Goal: Task Accomplishment & Management: Use online tool/utility

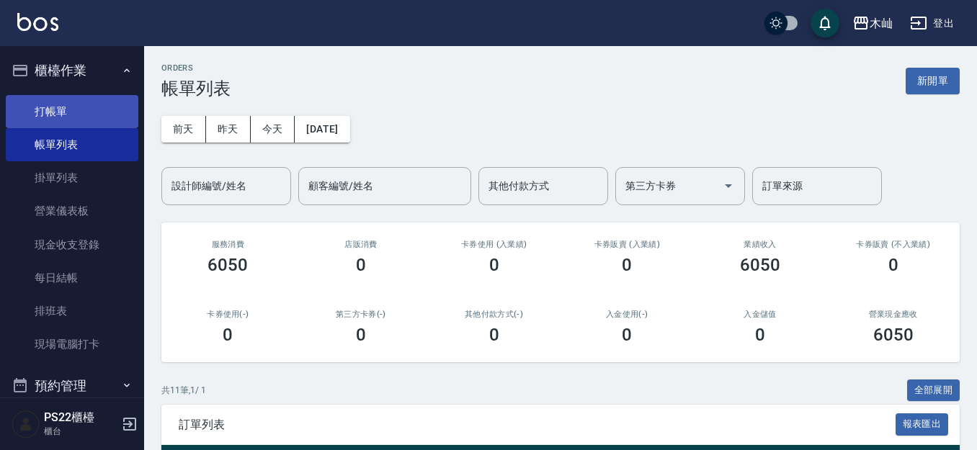
click at [40, 112] on link "打帳單" at bounding box center [72, 111] width 133 height 33
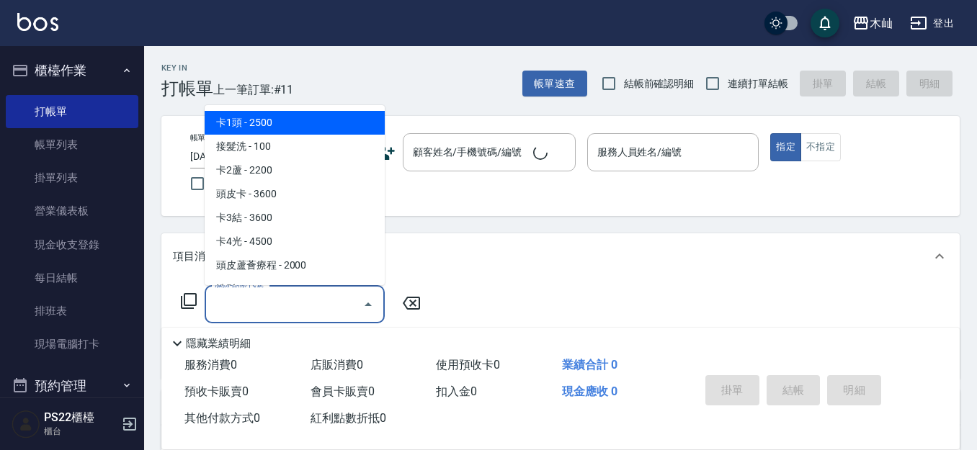
click at [286, 305] on input "服務名稱/代號" at bounding box center [284, 304] width 146 height 25
type input "D"
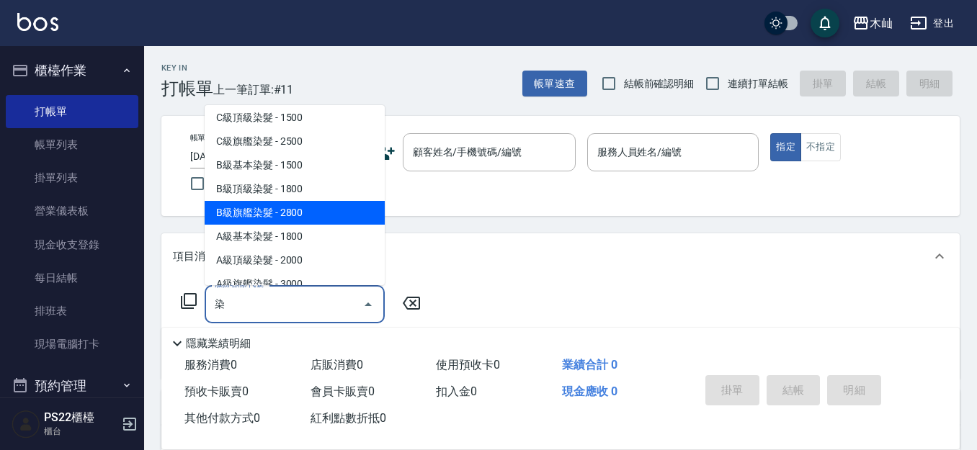
scroll to position [144, 0]
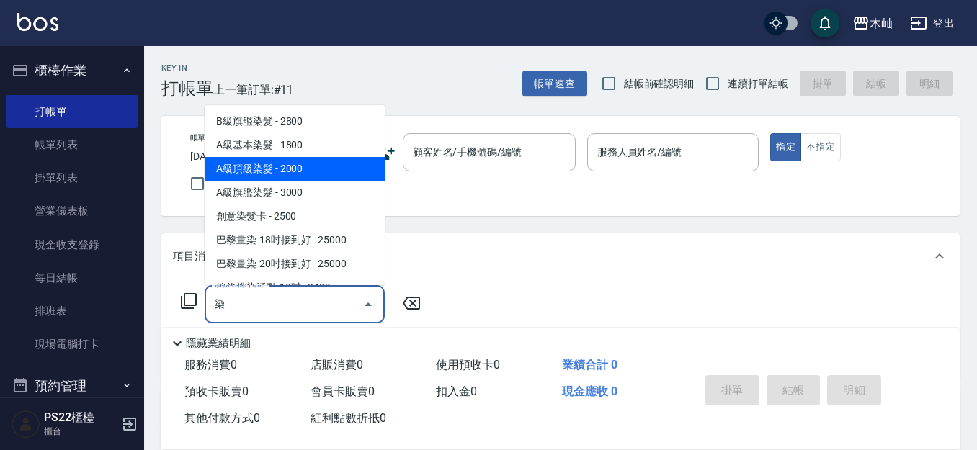
click at [269, 160] on span "A級頂級染髮 - 2000" at bounding box center [295, 169] width 180 height 24
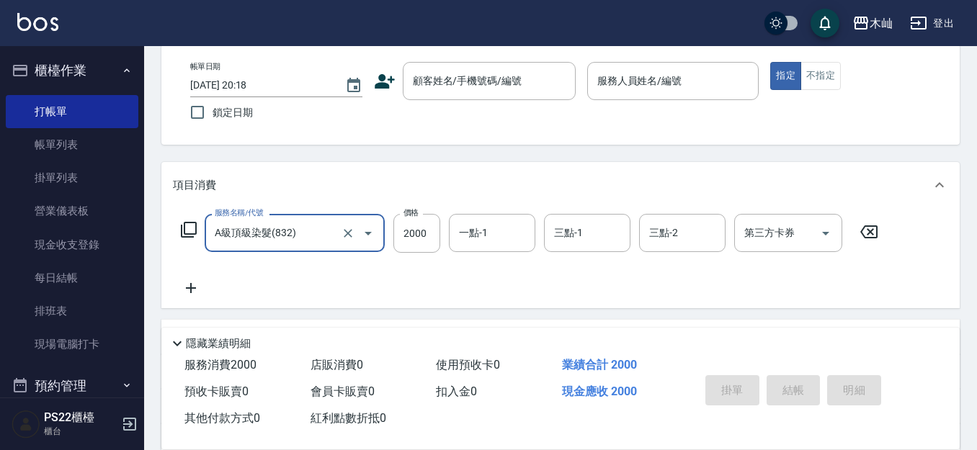
scroll to position [72, 0]
type input "A級頂級染髮(832)"
click at [195, 283] on icon at bounding box center [191, 287] width 36 height 17
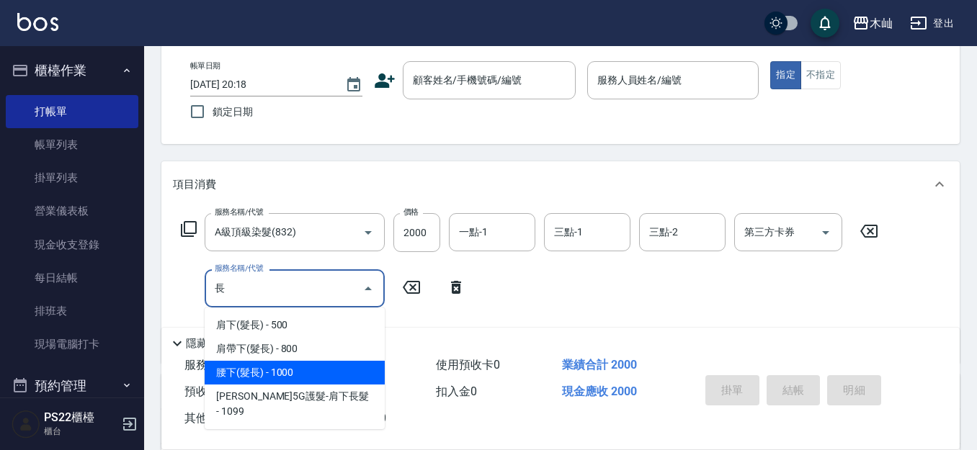
click at [316, 368] on span "腰下(髮長) - 1000" at bounding box center [295, 373] width 180 height 24
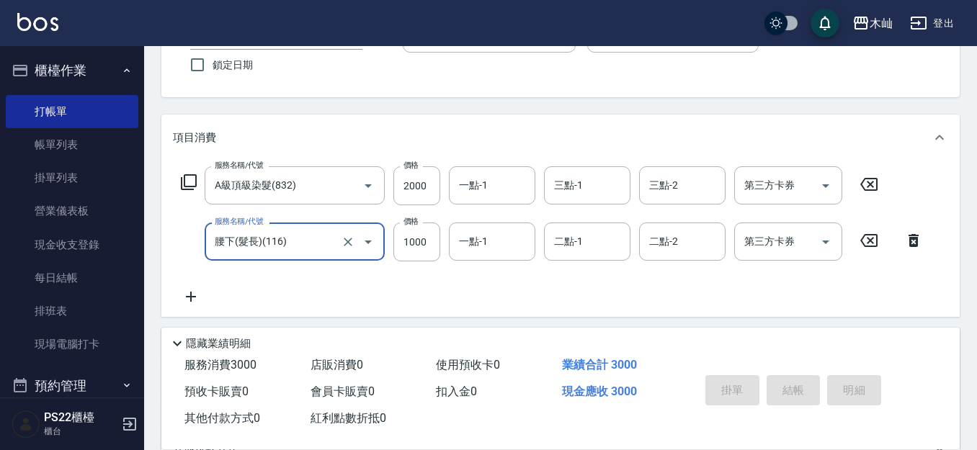
scroll to position [144, 0]
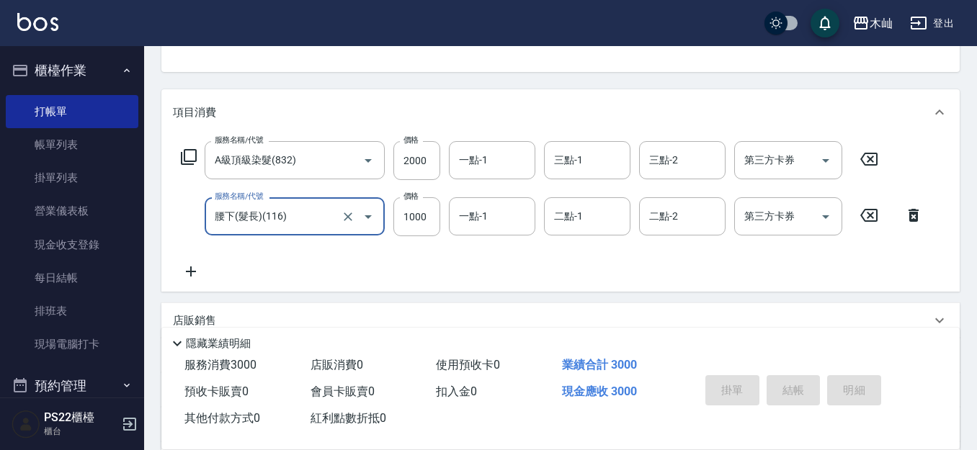
type input "腰下(髮長)(116)"
click at [189, 274] on icon at bounding box center [191, 271] width 36 height 17
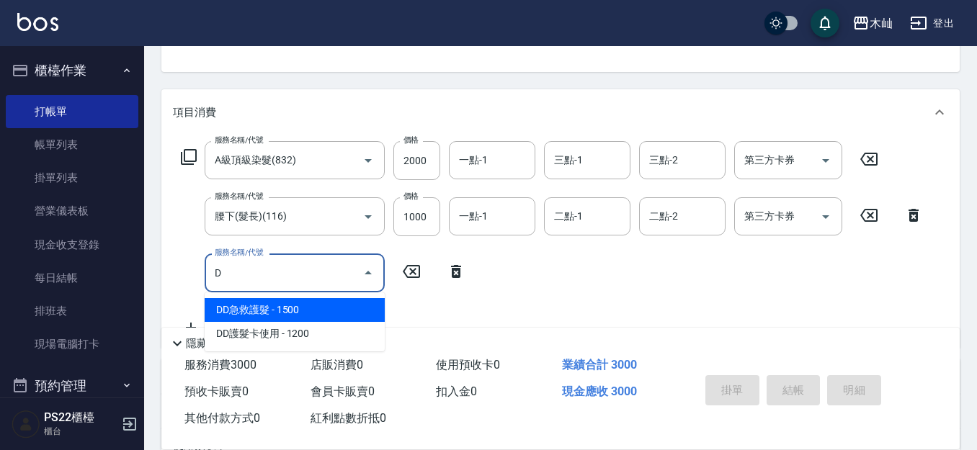
click at [300, 311] on span "DD急救護髮 - 1500" at bounding box center [295, 310] width 180 height 24
type input "DD急救護髮(0827)"
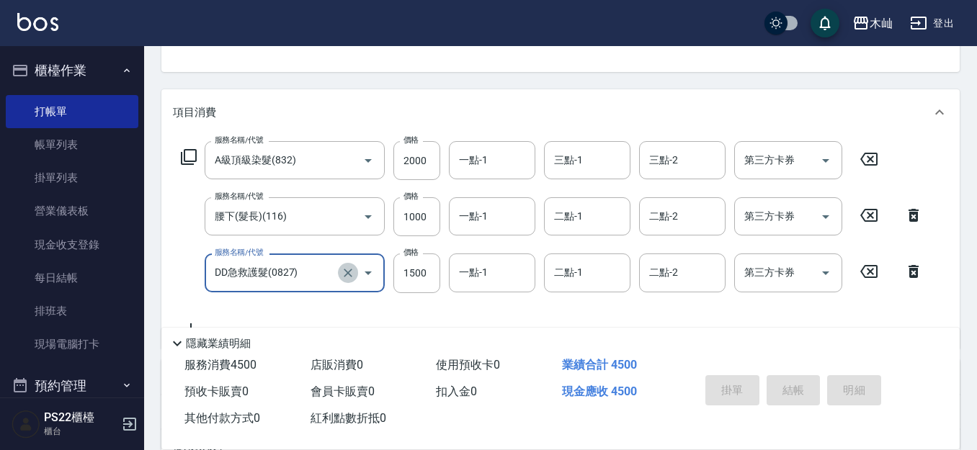
click at [347, 273] on icon "Clear" at bounding box center [348, 273] width 14 height 14
click at [311, 277] on input "服務名稱/代號" at bounding box center [274, 272] width 127 height 25
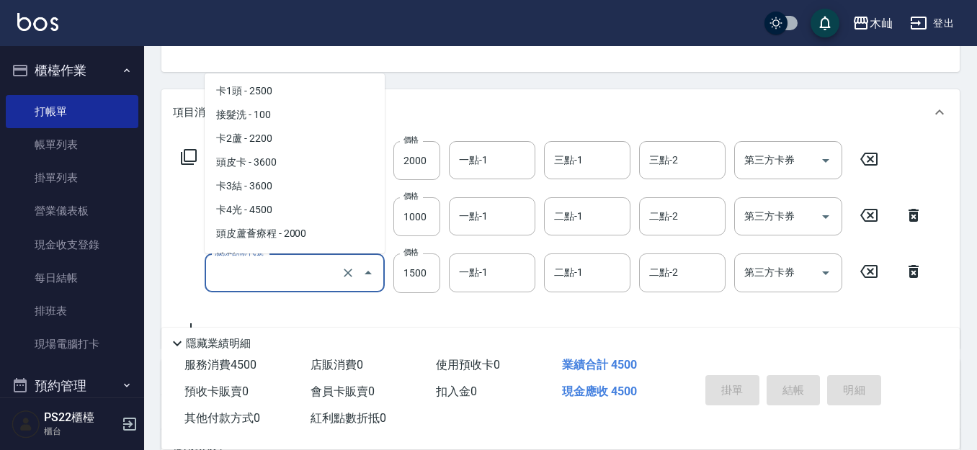
scroll to position [3779, 0]
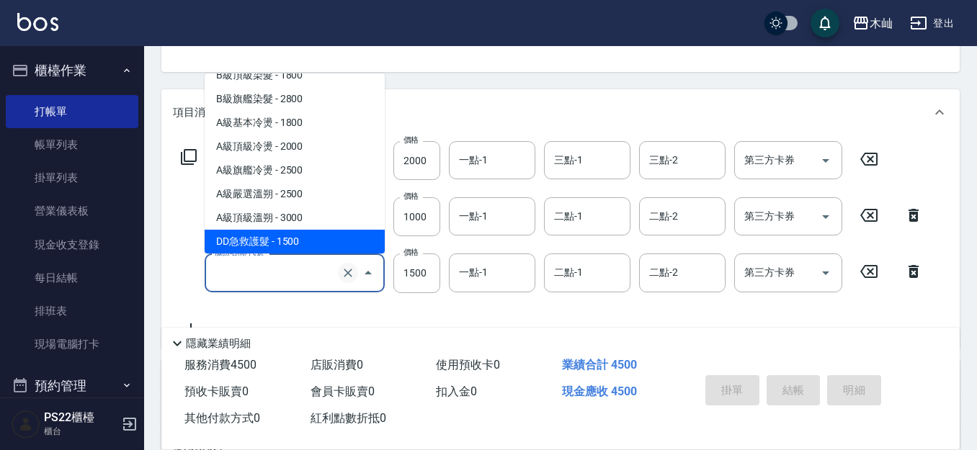
click at [349, 273] on icon "Clear" at bounding box center [348, 273] width 9 height 9
type input "DD急救護髮(0827)"
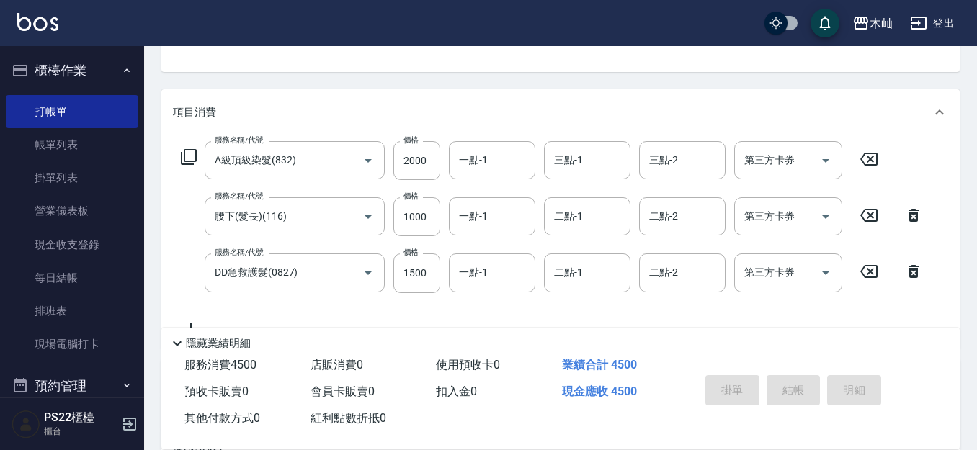
click at [869, 277] on icon at bounding box center [869, 271] width 36 height 17
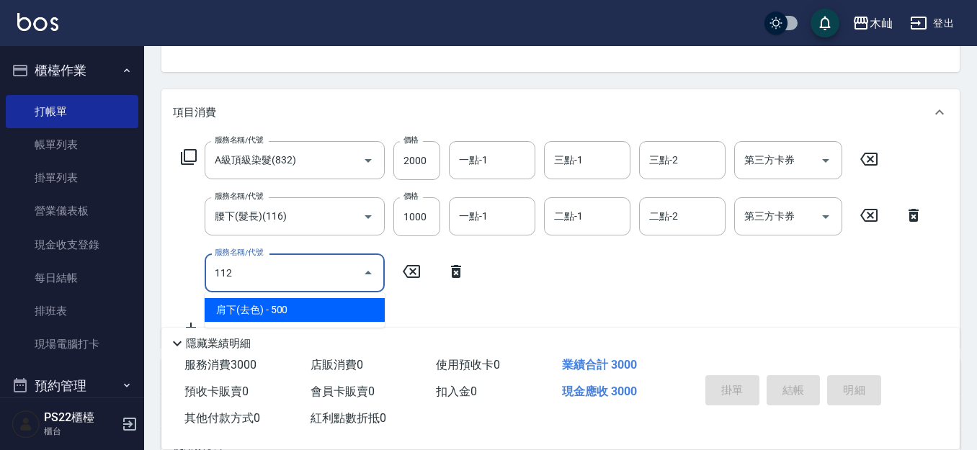
type input "1121"
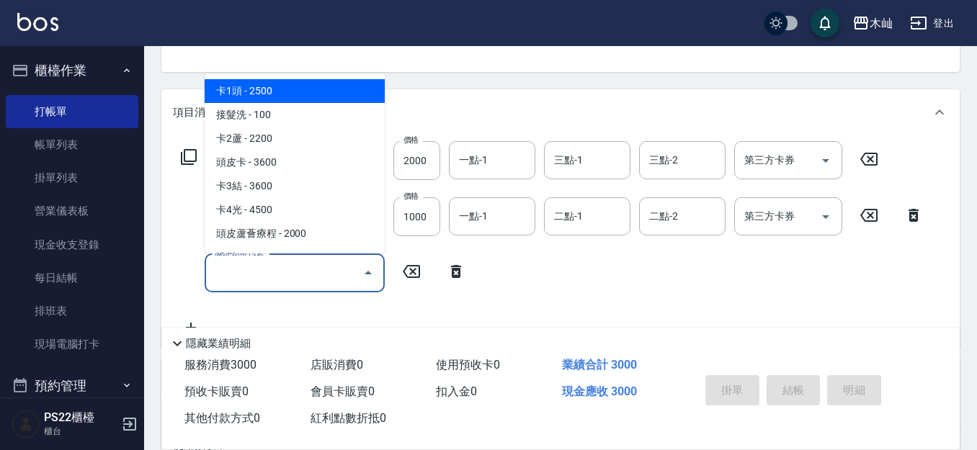
type input "2"
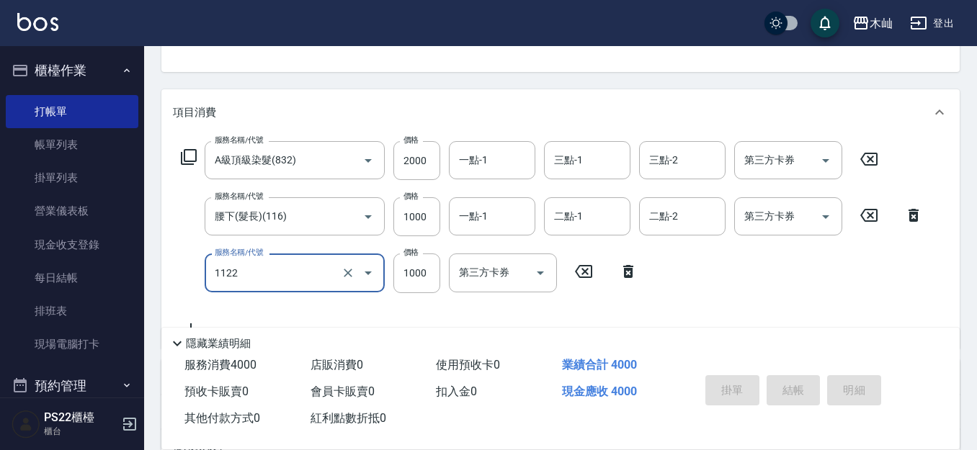
type input "蘆薈卡使用(1122)"
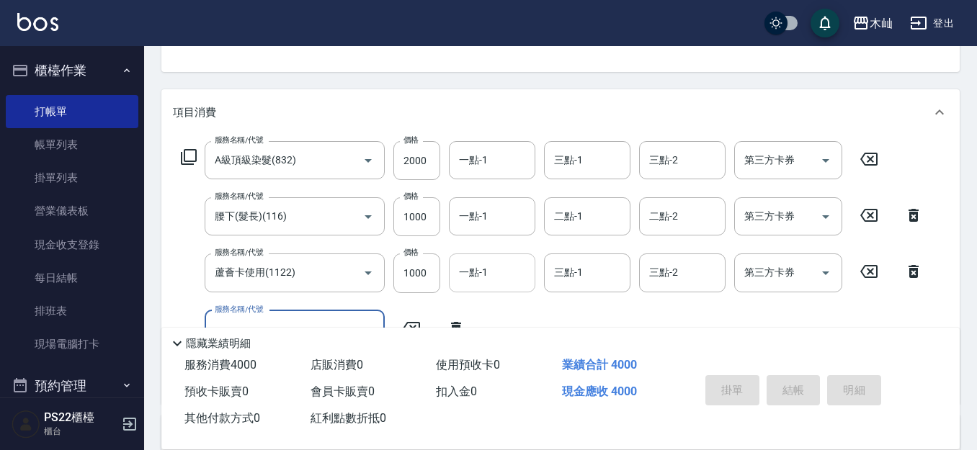
click at [482, 283] on input "一點-1" at bounding box center [491, 272] width 73 height 25
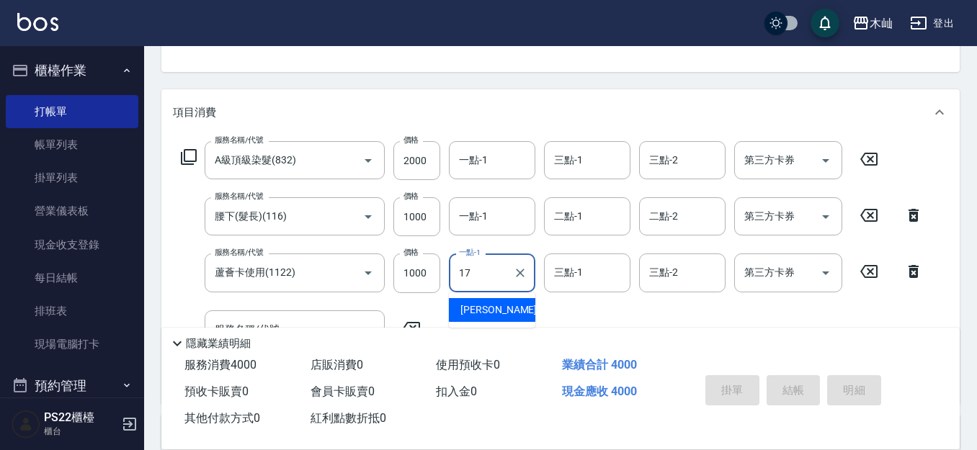
type input "陳薏亘-17"
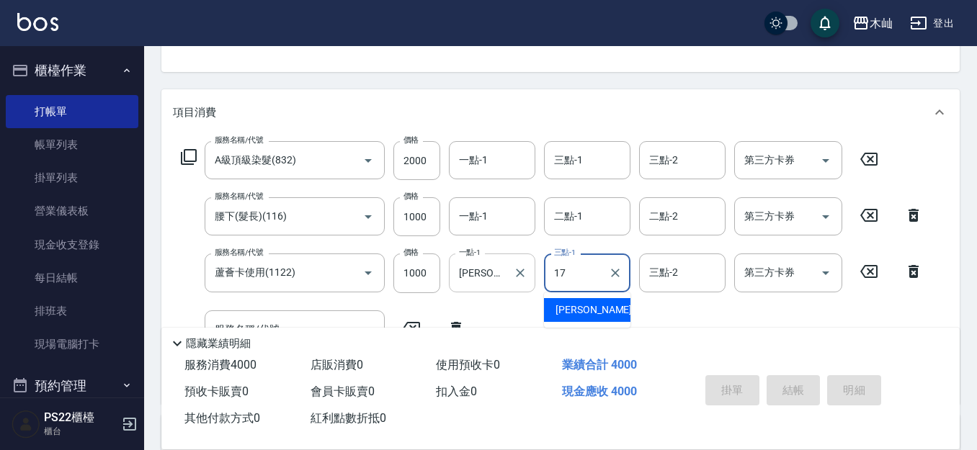
type input "陳薏亘-17"
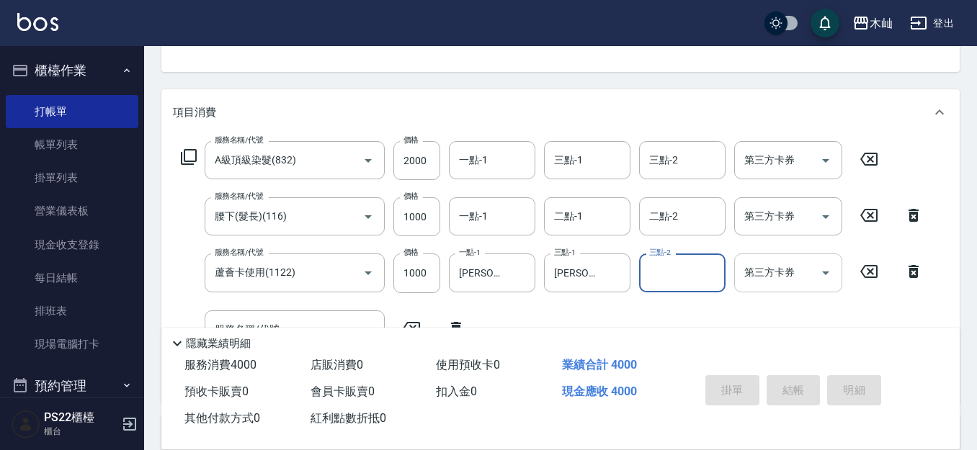
click at [808, 277] on input "第三方卡券" at bounding box center [777, 272] width 73 height 25
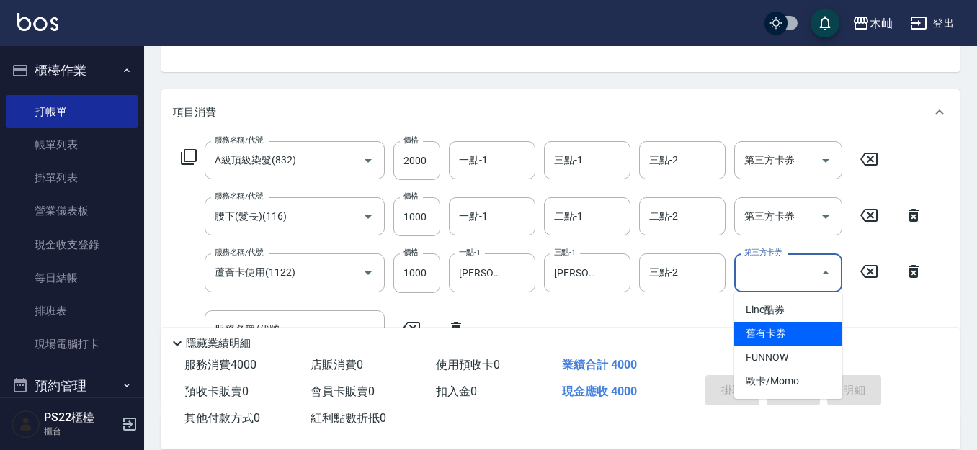
click at [780, 333] on span "舊有卡券" at bounding box center [788, 334] width 108 height 24
type input "舊有卡券"
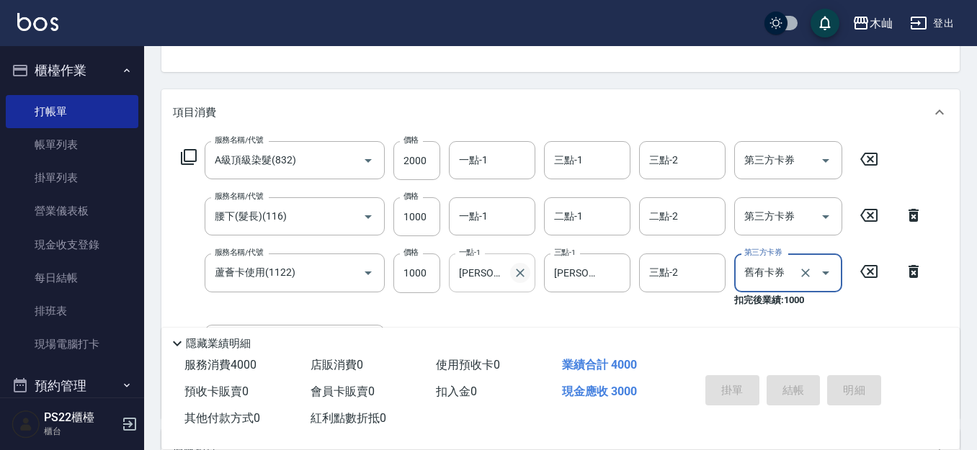
click at [522, 274] on icon "Clear" at bounding box center [520, 273] width 14 height 14
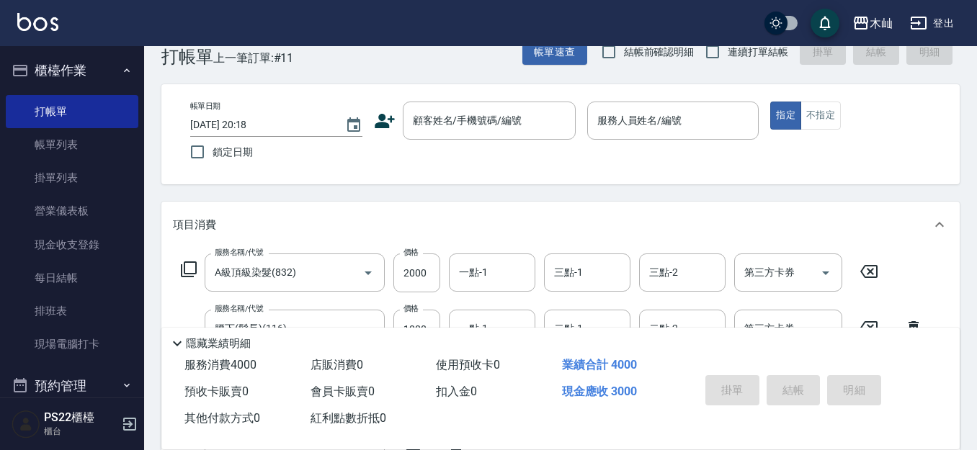
scroll to position [0, 0]
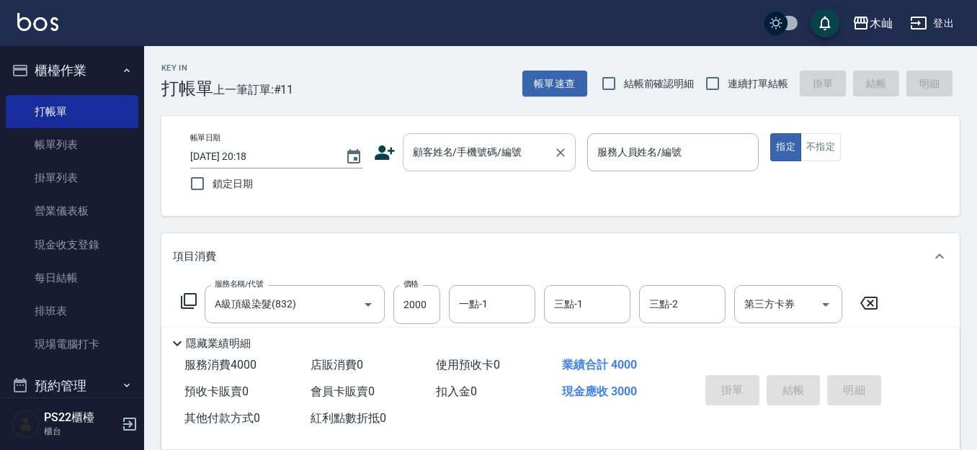
click at [448, 161] on input "顧客姓名/手機號碼/編號" at bounding box center [478, 152] width 138 height 25
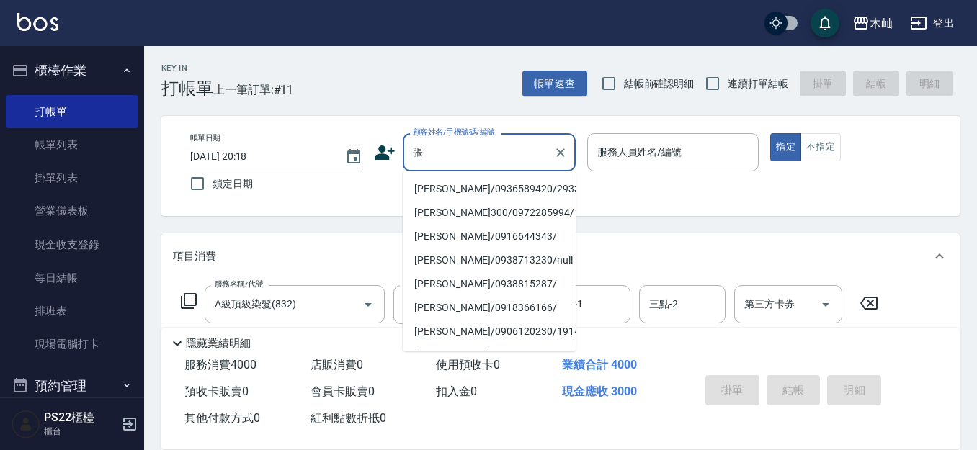
click at [435, 186] on li "張瑞珍/0936589420/293337" at bounding box center [489, 189] width 173 height 24
type input "張瑞珍/0936589420/293337"
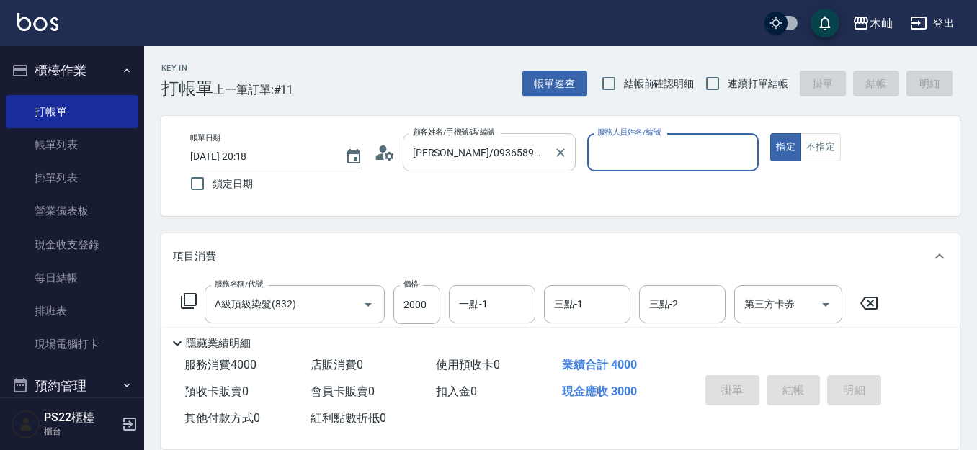
type input "小愛-10"
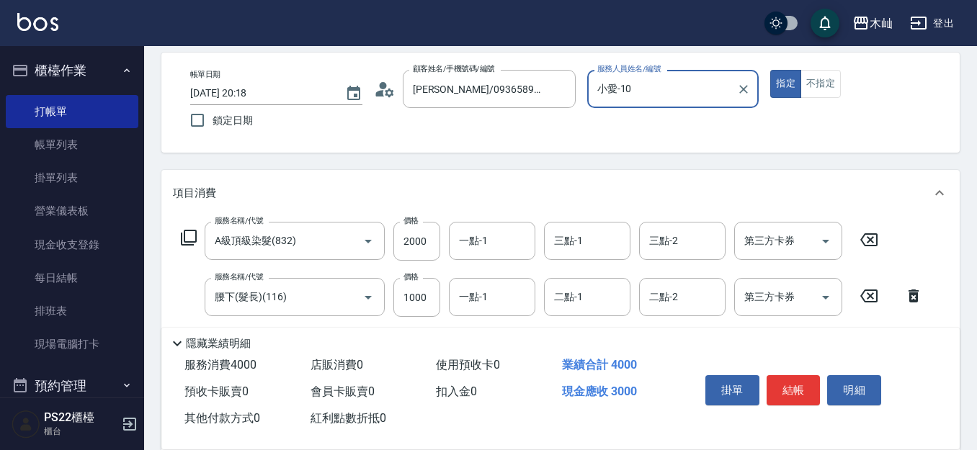
scroll to position [216, 0]
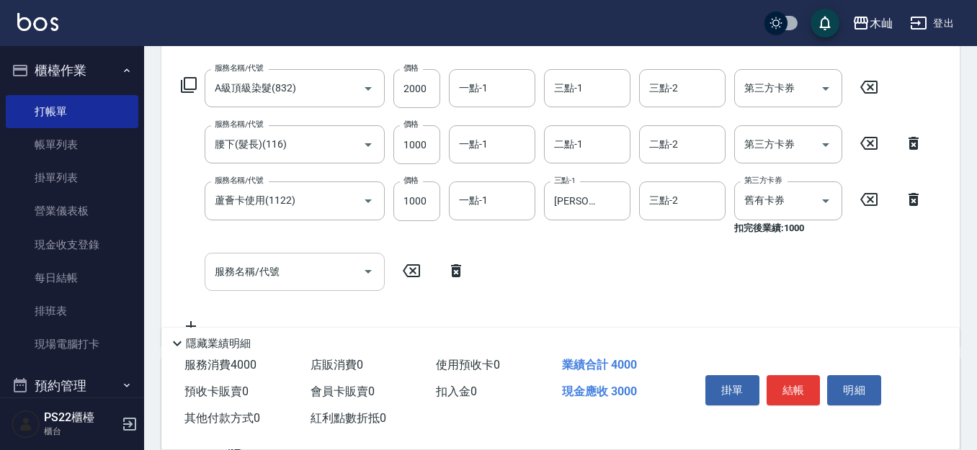
click at [288, 280] on input "服務名稱/代號" at bounding box center [284, 271] width 146 height 25
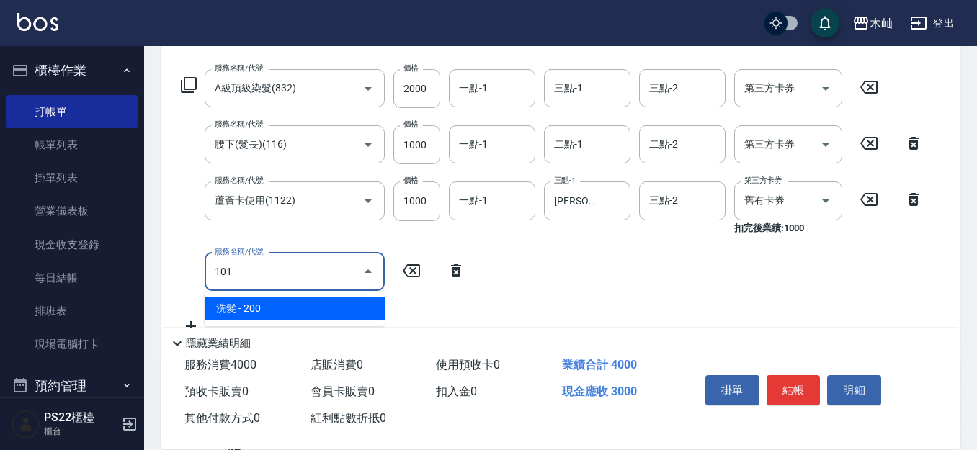
type input "洗髮(101)"
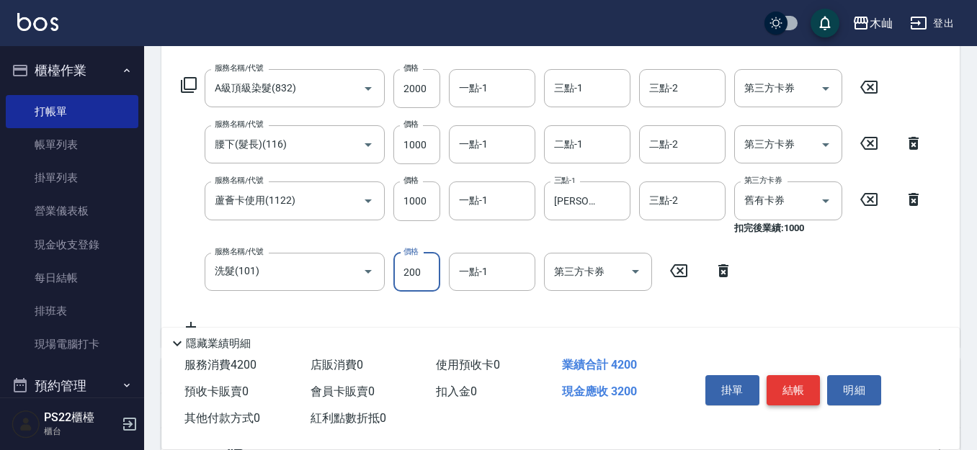
click at [788, 380] on button "結帳" at bounding box center [794, 390] width 54 height 30
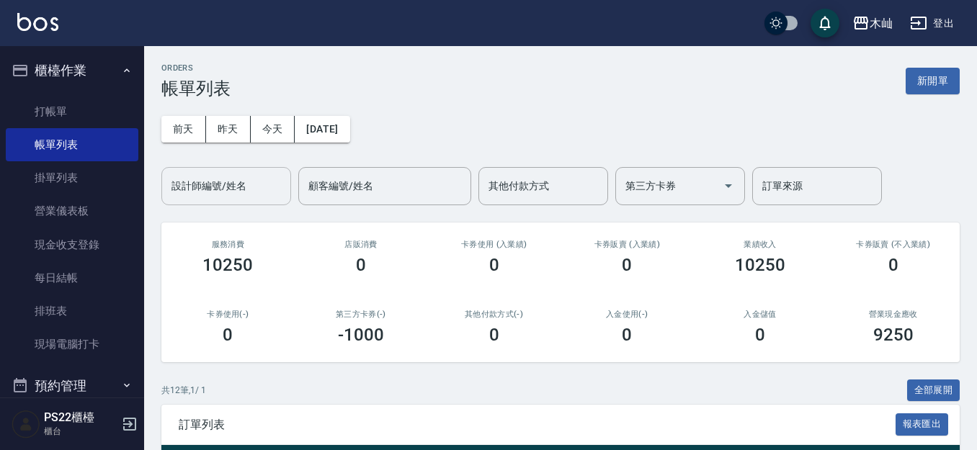
click at [197, 185] on input "設計師編號/姓名" at bounding box center [226, 186] width 117 height 25
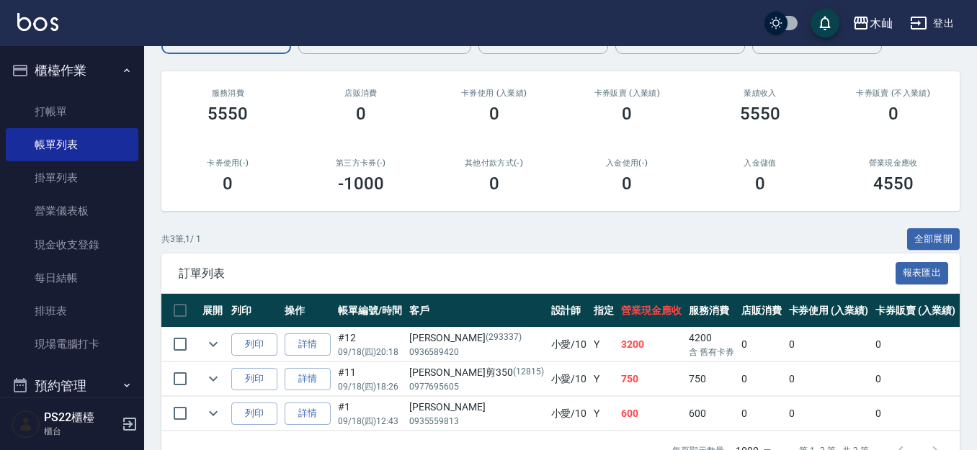
scroll to position [201, 0]
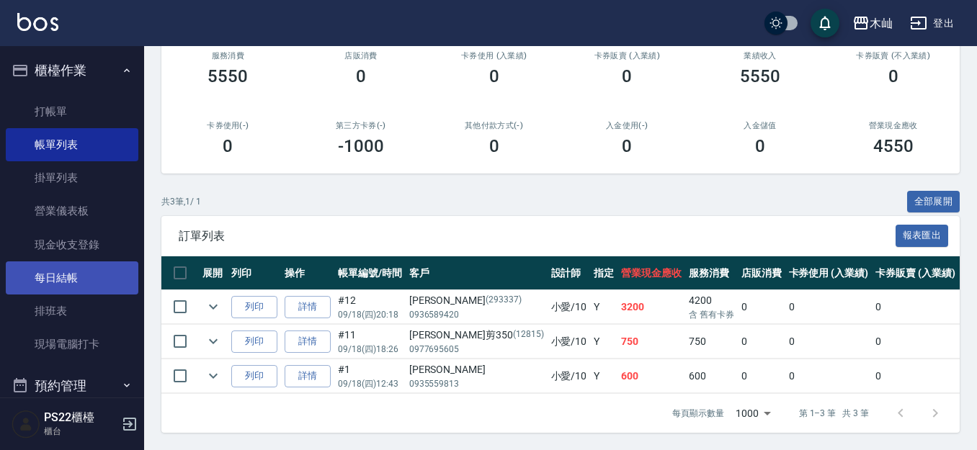
type input "小愛-10"
click at [99, 283] on link "每日結帳" at bounding box center [72, 278] width 133 height 33
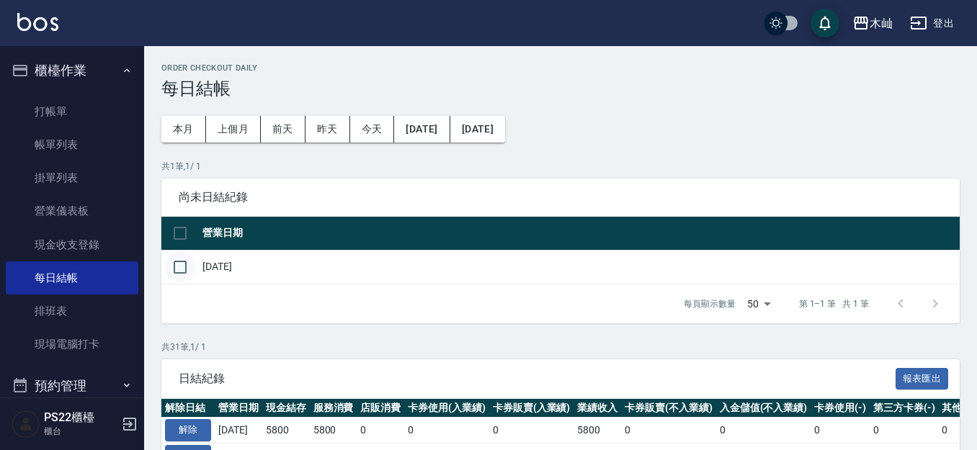
click at [182, 269] on input "checkbox" at bounding box center [180, 267] width 30 height 30
checkbox input "true"
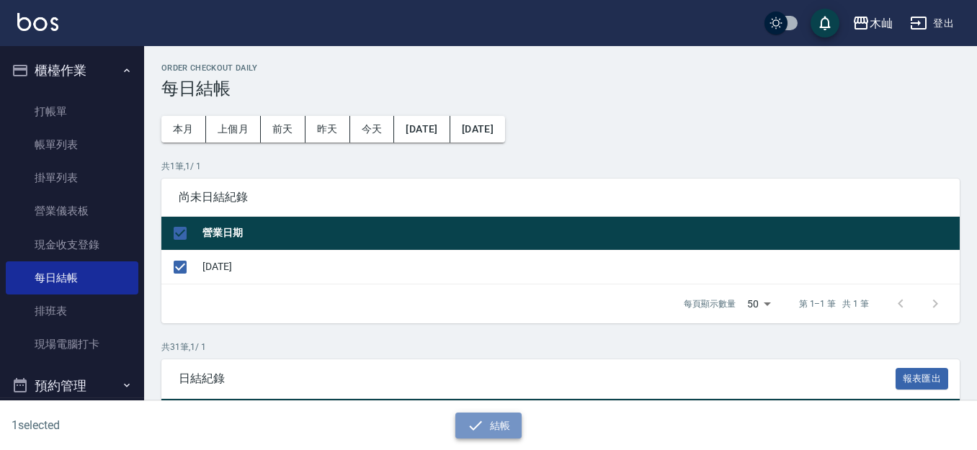
click at [511, 429] on button "結帳" at bounding box center [488, 426] width 67 height 27
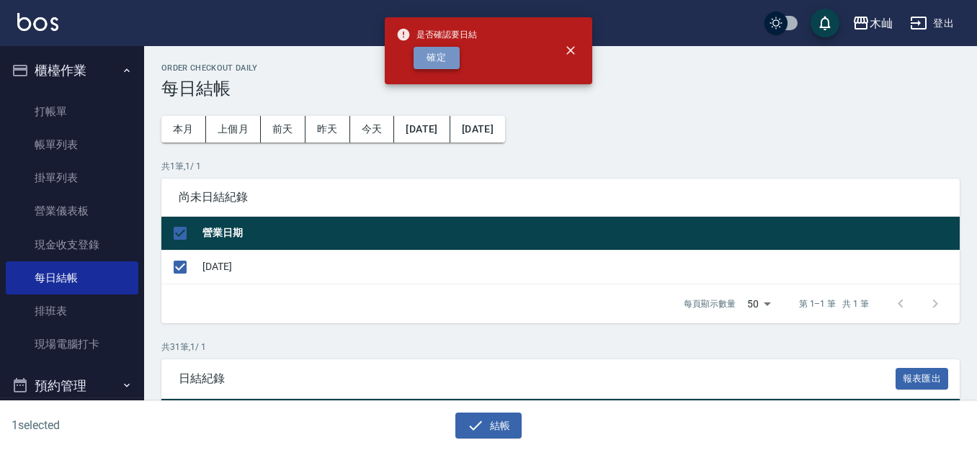
click at [450, 57] on button "確定" at bounding box center [437, 58] width 46 height 22
checkbox input "false"
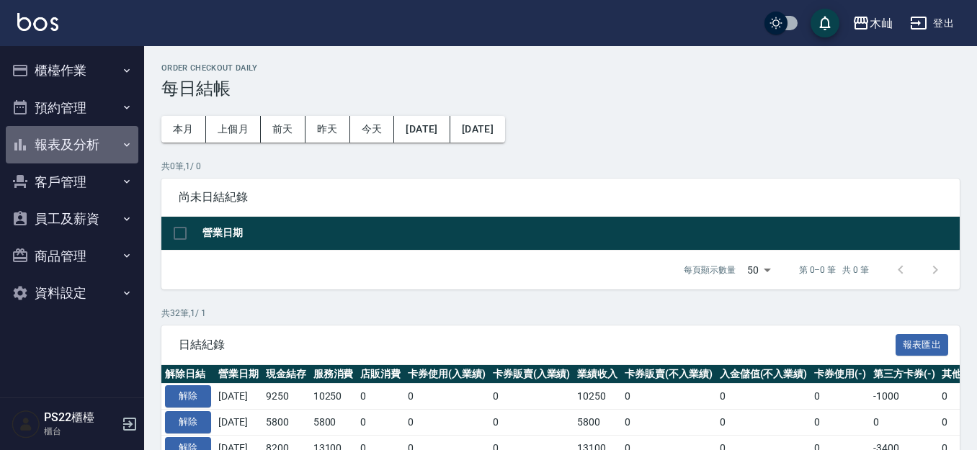
click at [81, 139] on button "報表及分析" at bounding box center [72, 144] width 133 height 37
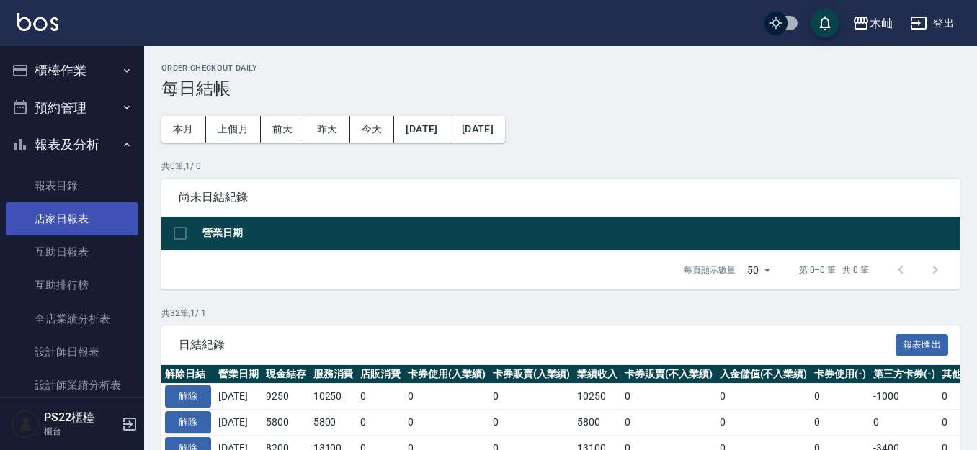
click at [77, 213] on link "店家日報表" at bounding box center [72, 218] width 133 height 33
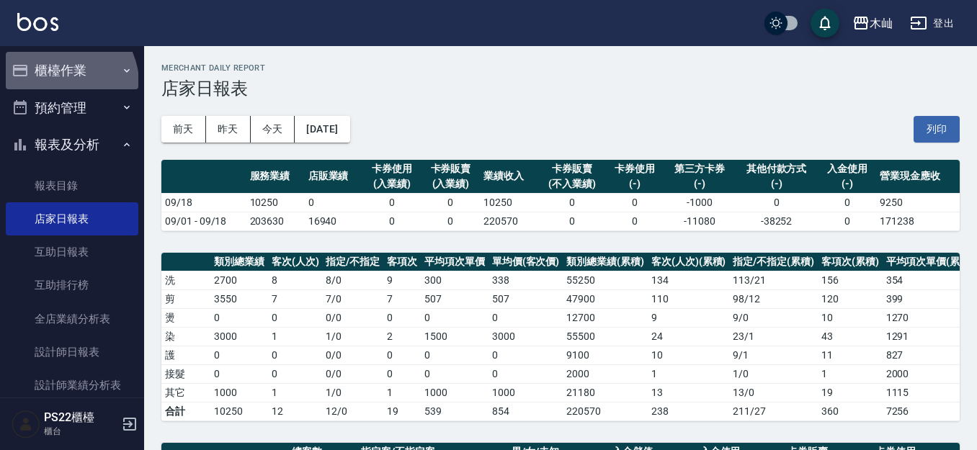
click at [61, 84] on button "櫃檯作業" at bounding box center [72, 70] width 133 height 37
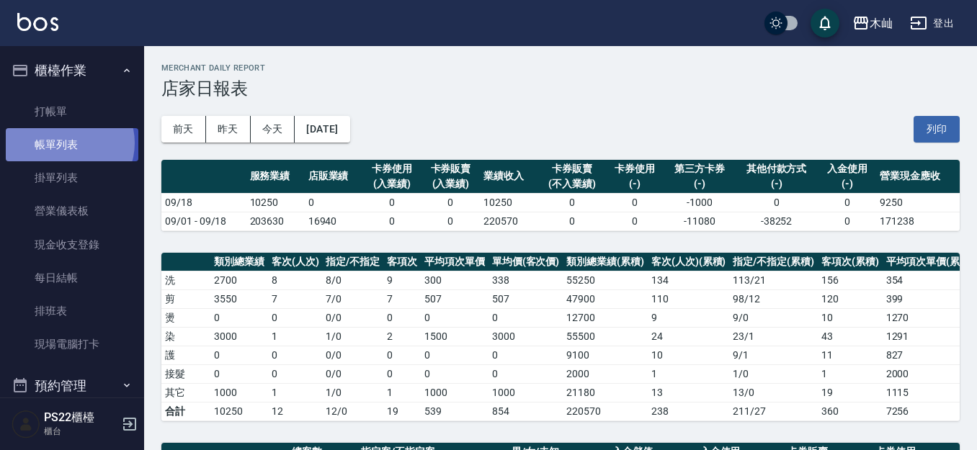
click at [66, 143] on link "帳單列表" at bounding box center [72, 144] width 133 height 33
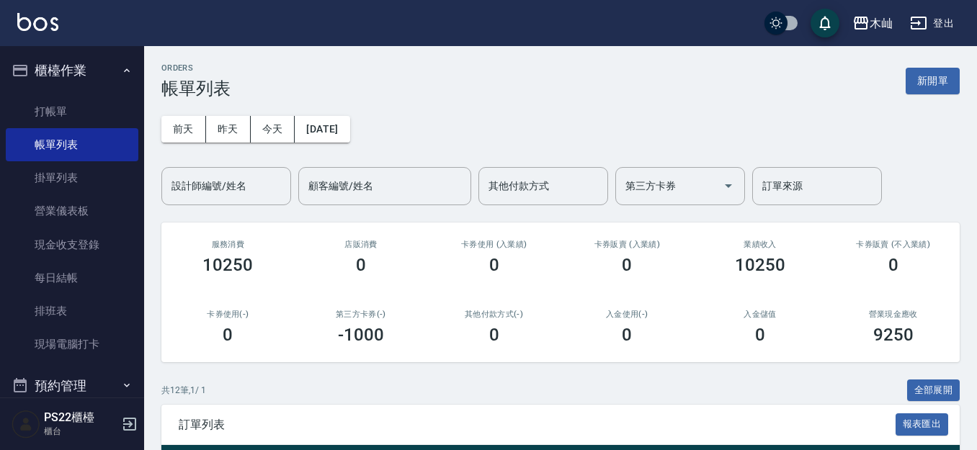
scroll to position [216, 0]
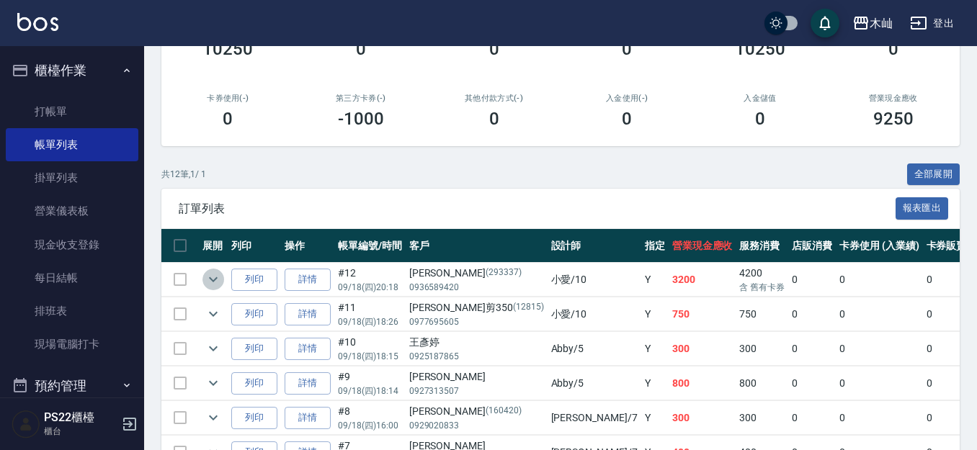
click at [207, 279] on icon "expand row" at bounding box center [213, 279] width 17 height 17
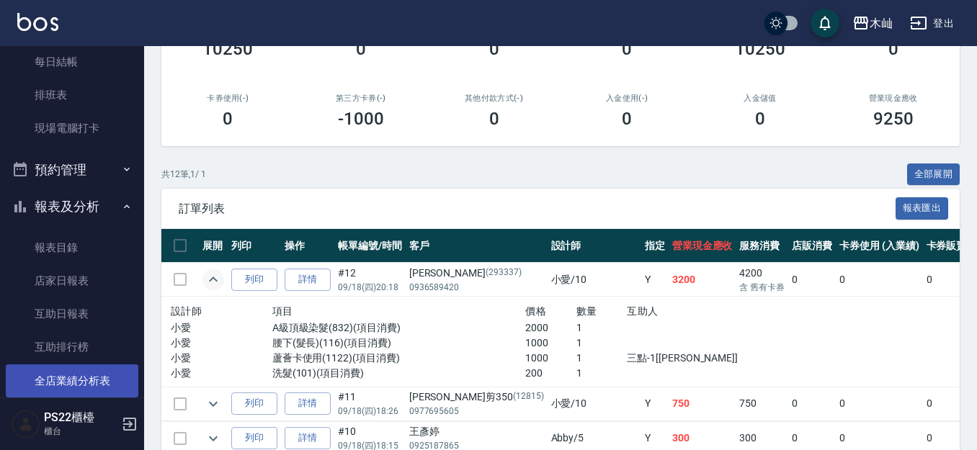
scroll to position [432, 0]
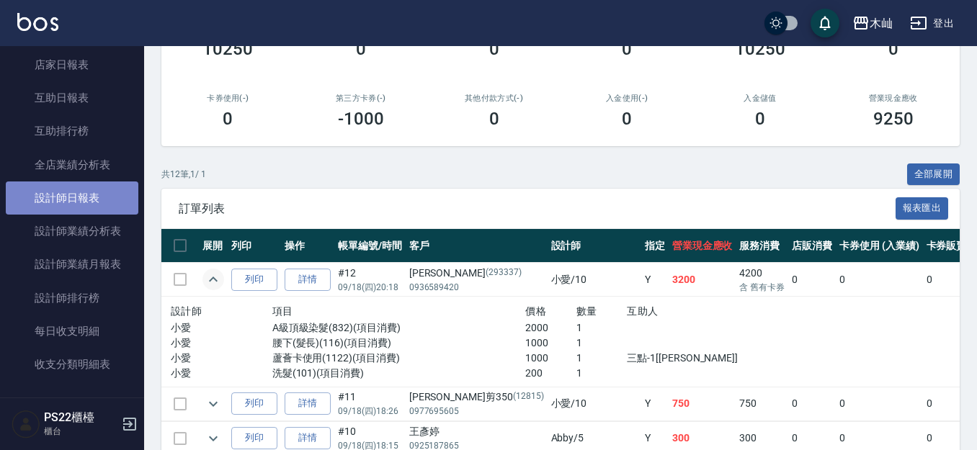
click at [89, 202] on link "設計師日報表" at bounding box center [72, 198] width 133 height 33
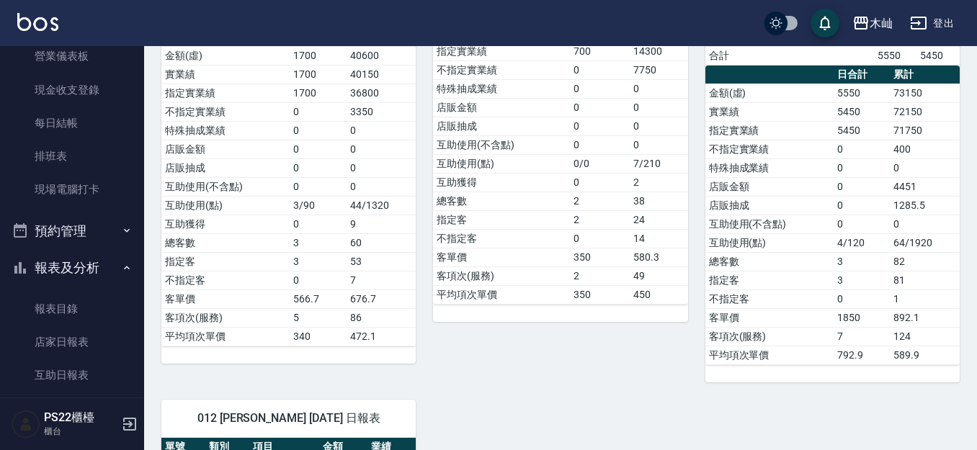
scroll to position [288, 0]
